Goal: Find specific page/section: Find specific page/section

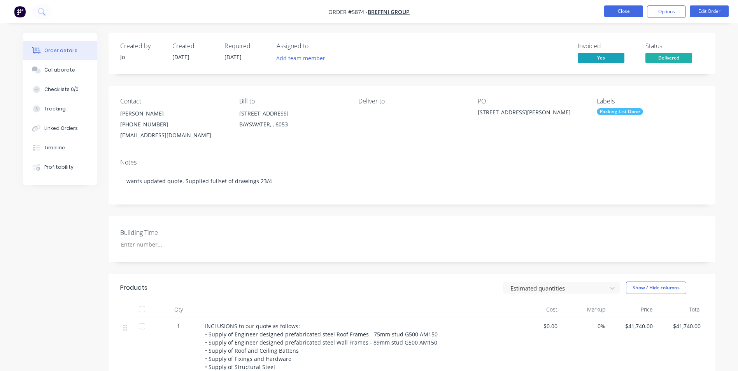
click at [622, 14] on button "Close" at bounding box center [623, 11] width 39 height 12
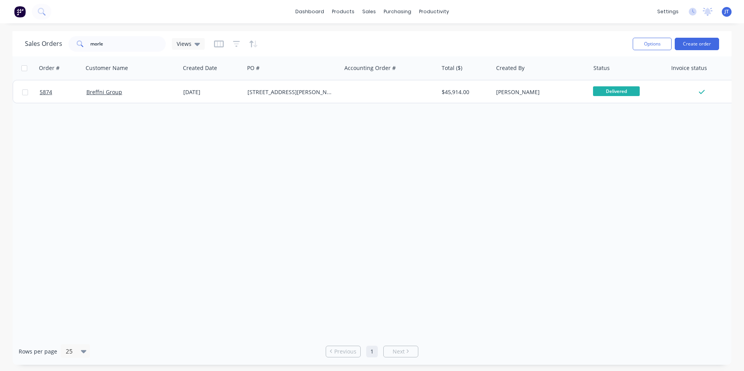
click at [408, 237] on div "Order # Customer Name Created Date PO # Accounting Order # Total ($) Created By…" at bounding box center [371, 197] width 719 height 282
drag, startPoint x: 122, startPoint y: 42, endPoint x: -2, endPoint y: 14, distance: 126.4
click at [0, 14] on html "dashboard products sales purchasing productivity dashboard products Product Cat…" at bounding box center [372, 185] width 744 height 371
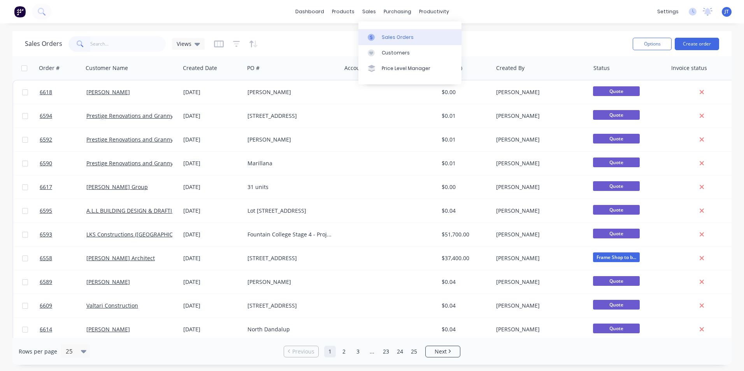
click at [399, 34] on div "Sales Orders" at bounding box center [398, 37] width 32 height 7
click at [421, 37] on link "Sales Orders" at bounding box center [409, 37] width 103 height 16
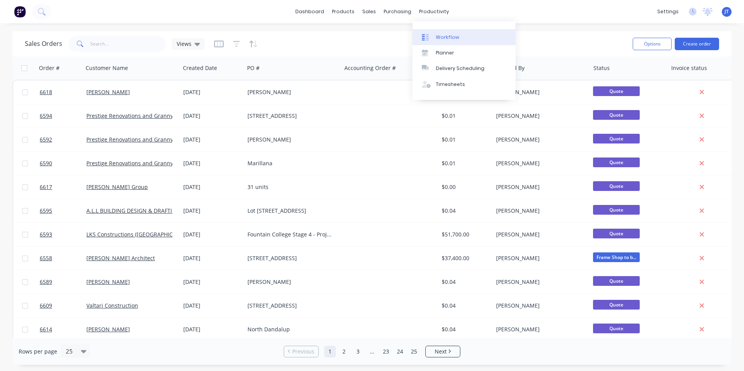
click at [459, 41] on link "Workflow" at bounding box center [464, 37] width 103 height 16
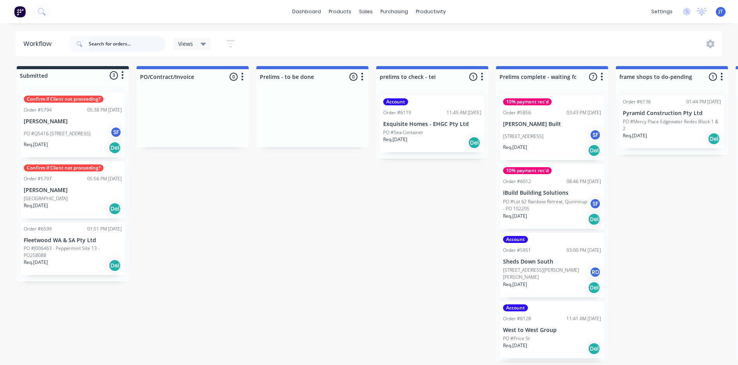
click at [146, 44] on input "text" at bounding box center [127, 44] width 77 height 16
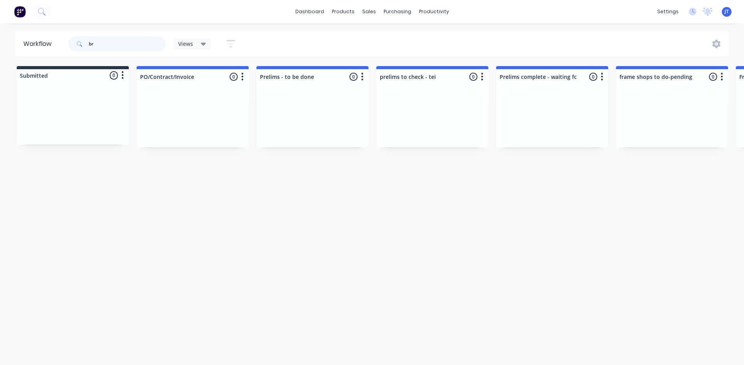
type input "b"
type input "s"
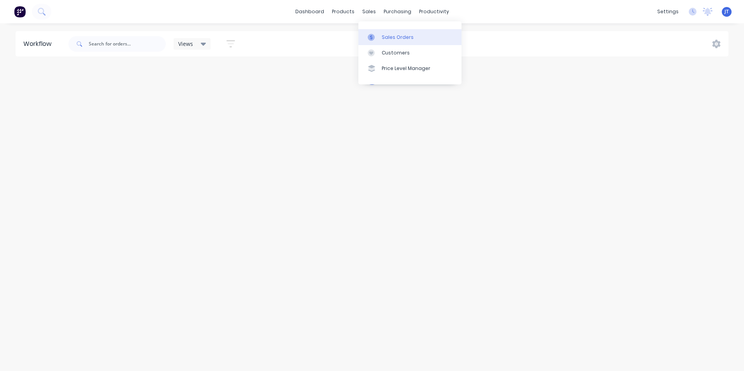
click at [385, 34] on div "Sales Orders" at bounding box center [398, 37] width 32 height 7
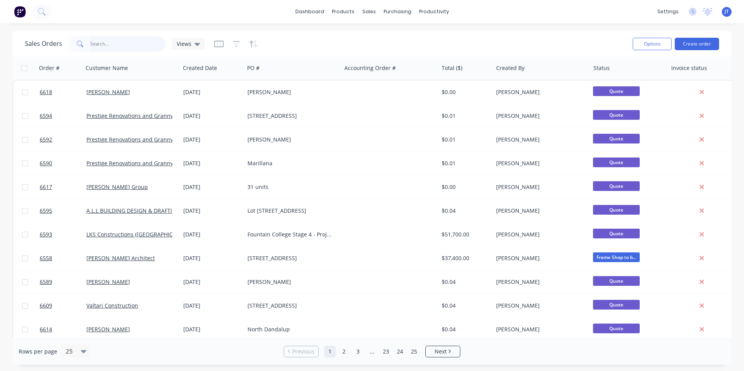
click at [112, 45] on input "text" at bounding box center [128, 44] width 76 height 16
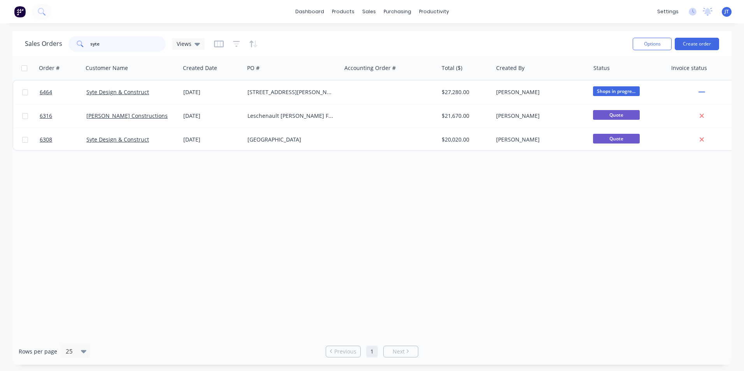
type input "syte"
